Goal: Check status: Check status

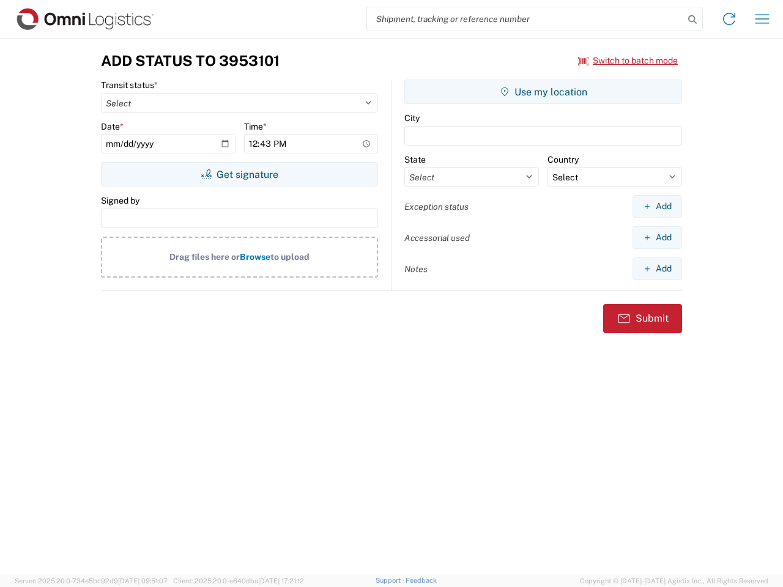
click at [525, 19] on input "search" at bounding box center [525, 18] width 317 height 23
click at [692, 20] on icon at bounding box center [692, 19] width 17 height 17
click at [729, 19] on icon at bounding box center [729, 19] width 20 height 20
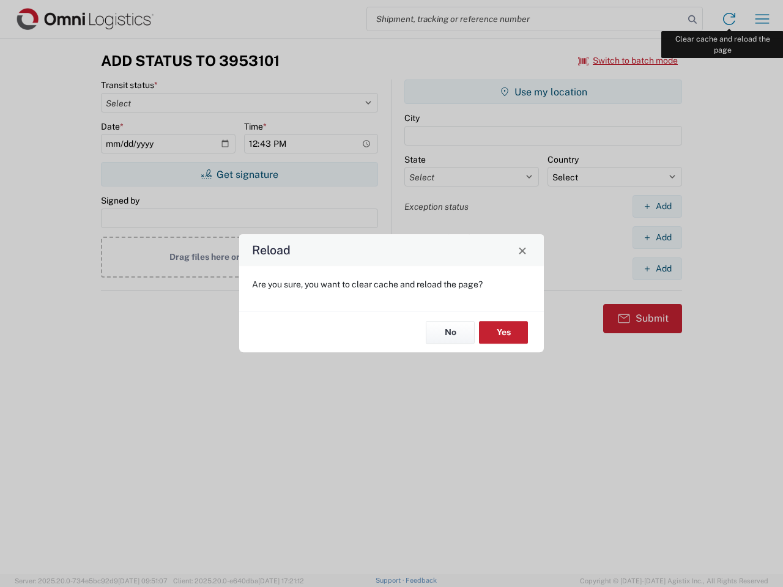
click at [762, 19] on div "Reload Are you sure, you want to clear cache and reload the page? No Yes" at bounding box center [391, 293] width 783 height 587
click at [628, 61] on div "Reload Are you sure, you want to clear cache and reload the page? No Yes" at bounding box center [391, 293] width 783 height 587
click at [239, 174] on div "Reload Are you sure, you want to clear cache and reload the page? No Yes" at bounding box center [391, 293] width 783 height 587
click at [543, 92] on div "Reload Are you sure, you want to clear cache and reload the page? No Yes" at bounding box center [391, 293] width 783 height 587
click at [657, 206] on div "Reload Are you sure, you want to clear cache and reload the page? No Yes" at bounding box center [391, 293] width 783 height 587
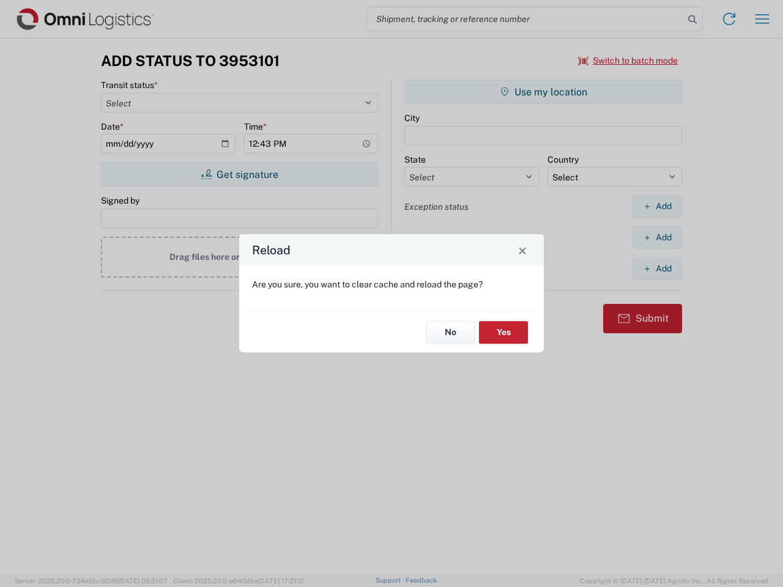
click at [657, 237] on div "Reload Are you sure, you want to clear cache and reload the page? No Yes" at bounding box center [391, 293] width 783 height 587
click at [657, 268] on div "Reload Are you sure, you want to clear cache and reload the page? No Yes" at bounding box center [391, 293] width 783 height 587
